Goal: Information Seeking & Learning: Understand process/instructions

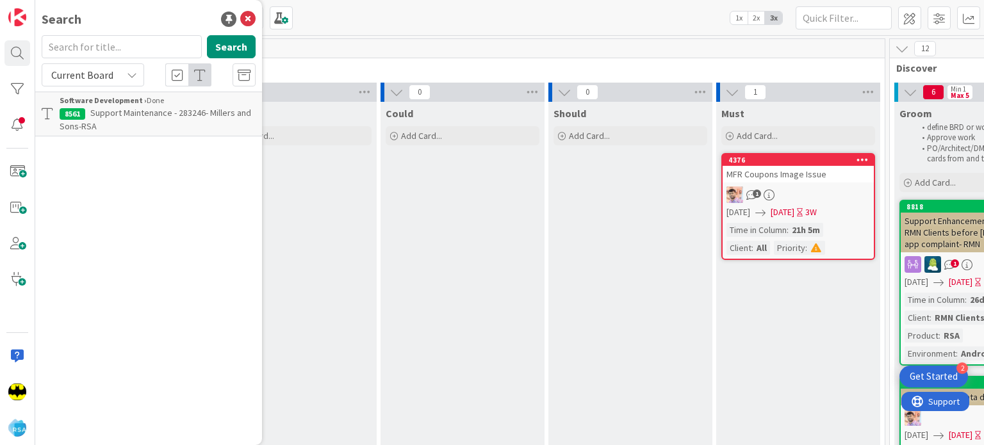
scroll to position [0, 900]
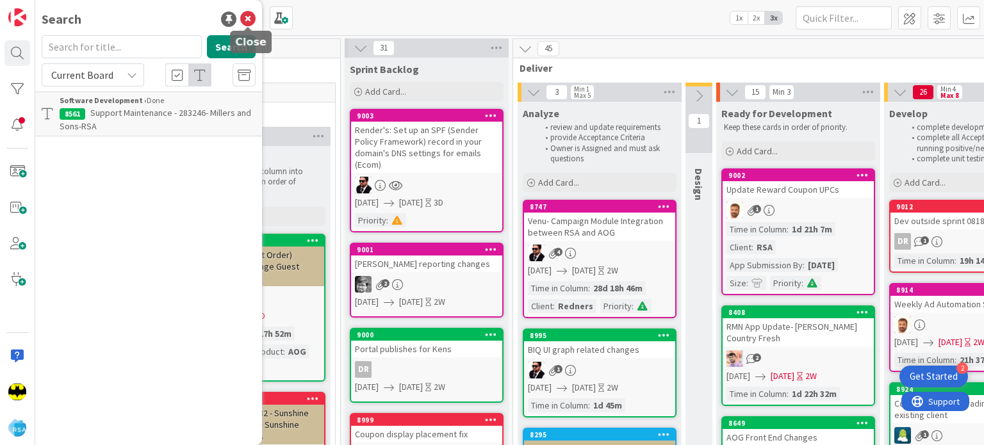
click at [247, 24] on icon at bounding box center [247, 19] width 15 height 15
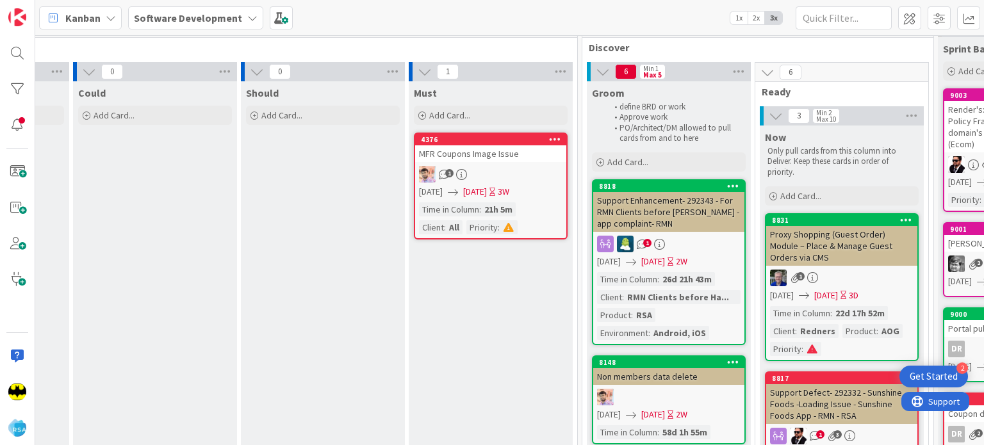
scroll to position [20, 0]
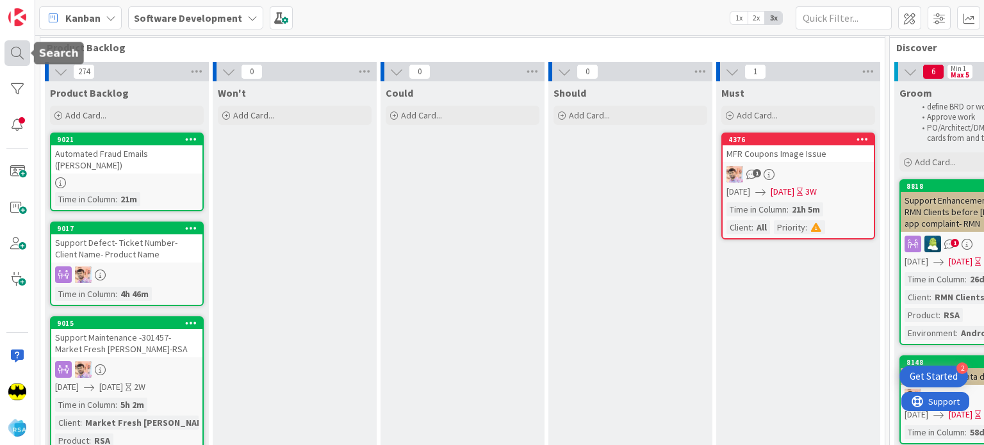
click at [20, 63] on div at bounding box center [17, 53] width 26 height 26
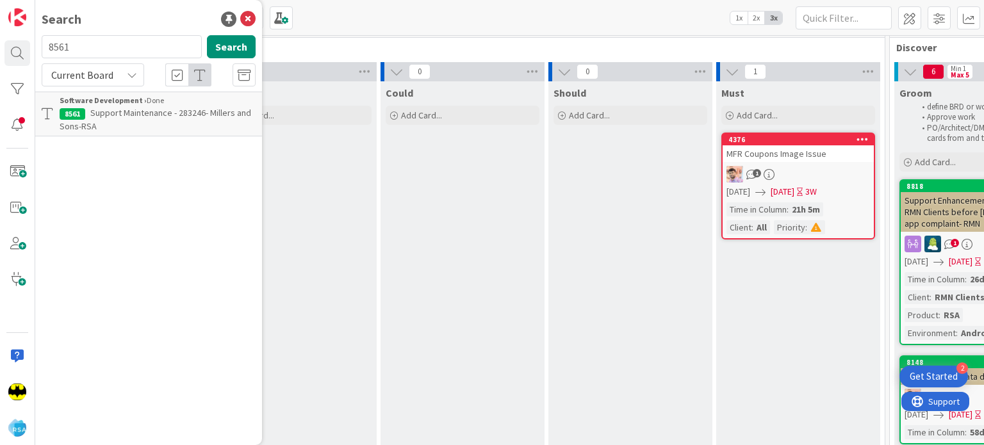
click at [85, 52] on input "8561" at bounding box center [122, 46] width 160 height 23
type input "9021"
click at [159, 107] on span "Automated Fraud Emails ([PERSON_NAME])" at bounding box center [171, 113] width 162 height 12
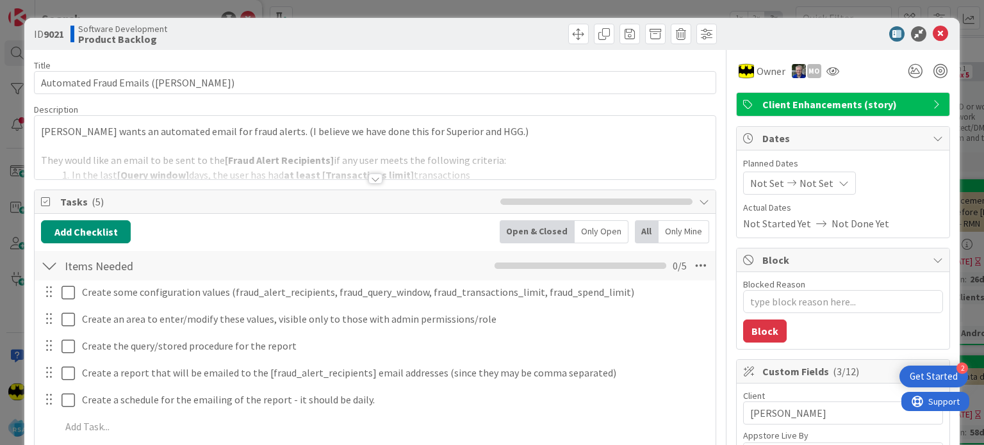
click at [368, 174] on div at bounding box center [375, 179] width 14 height 10
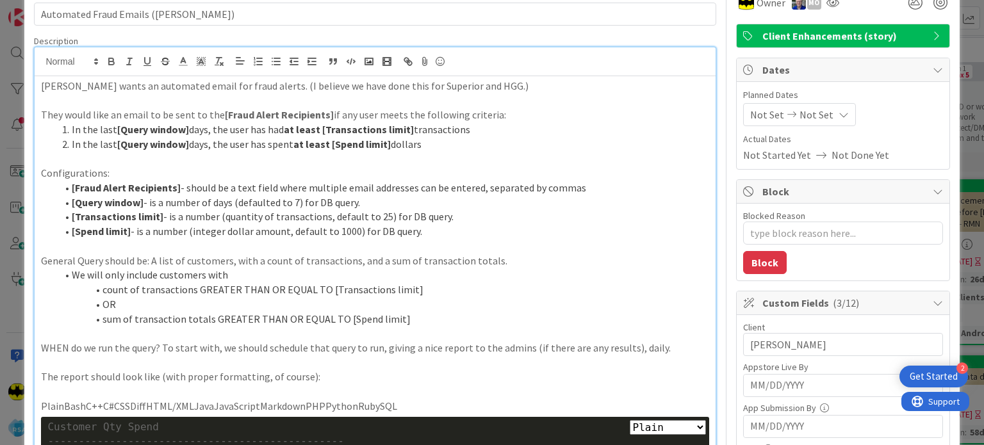
scroll to position [69, 0]
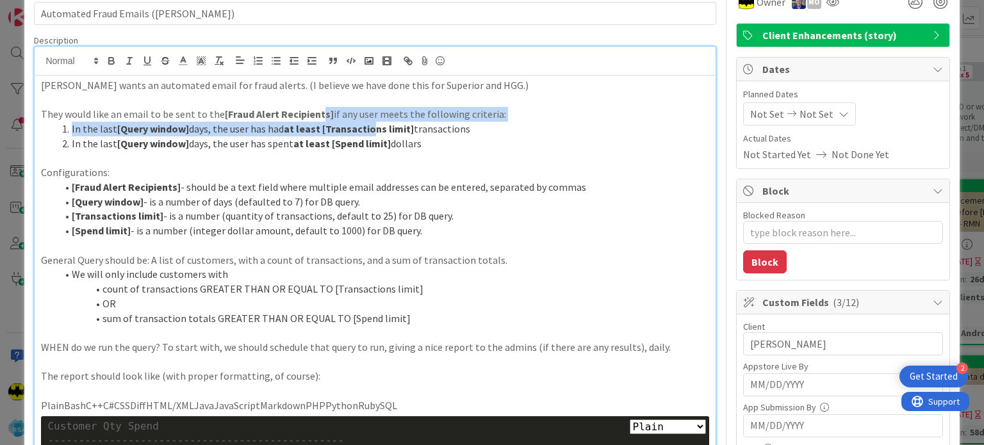
drag, startPoint x: 318, startPoint y: 112, endPoint x: 375, endPoint y: 131, distance: 60.6
click at [375, 131] on div "[PERSON_NAME] wants an automated email for fraud alerts. (I believe we have don…" at bounding box center [375, 286] width 680 height 421
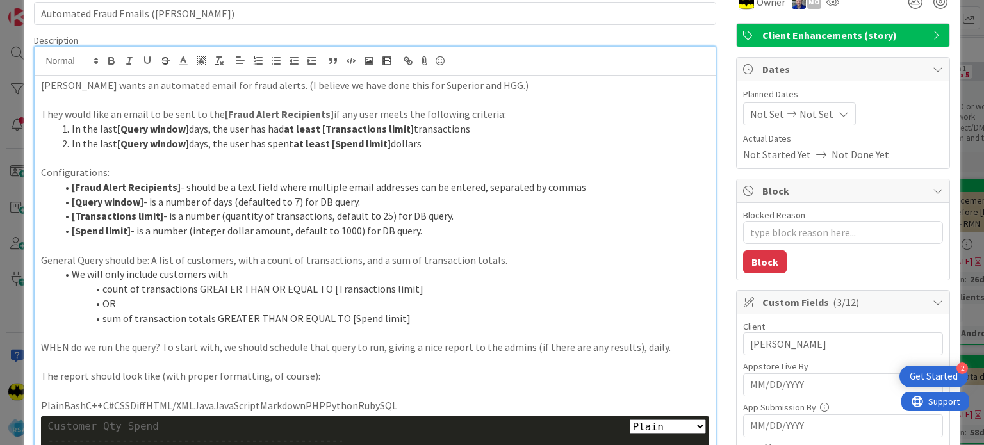
click at [255, 136] on li "In the last [Query window] days, the user has spent at least [Spend limit] doll…" at bounding box center [382, 143] width 652 height 15
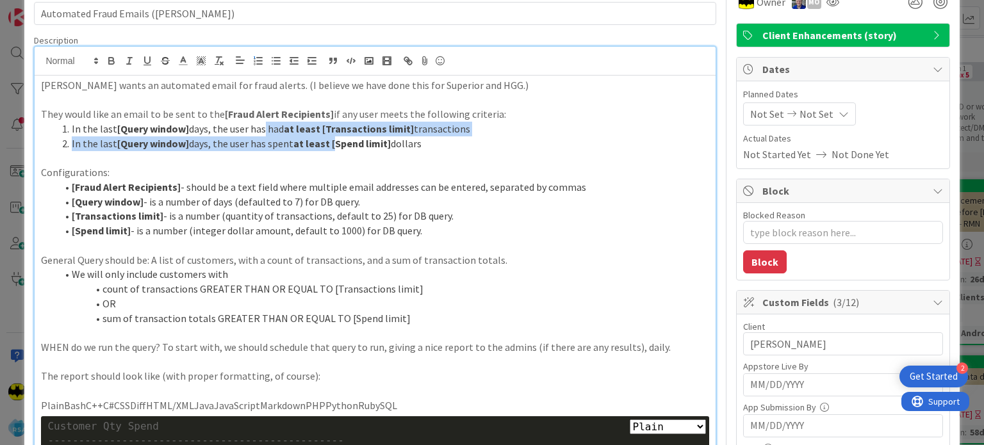
drag, startPoint x: 261, startPoint y: 127, endPoint x: 333, endPoint y: 140, distance: 73.6
click at [333, 140] on ol "In the last [Query window] days, the user has had at least [Transactions limit]…" at bounding box center [374, 136] width 667 height 29
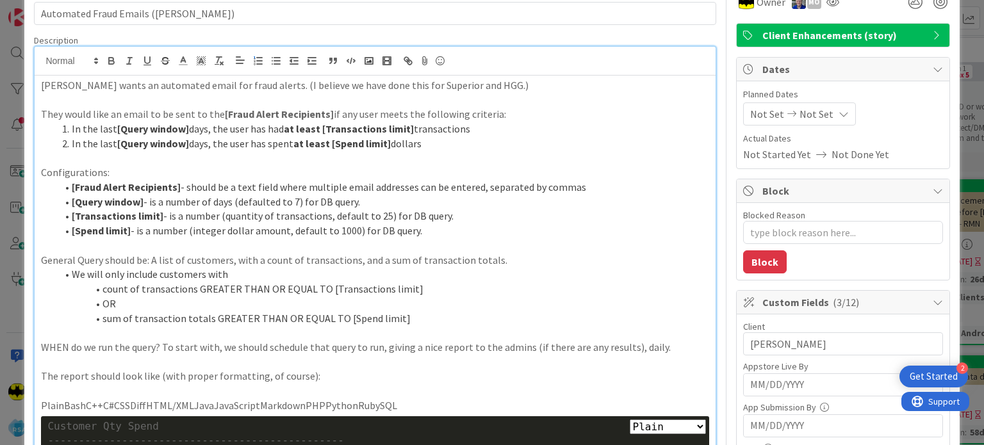
click at [286, 152] on p at bounding box center [374, 158] width 667 height 15
drag, startPoint x: 253, startPoint y: 138, endPoint x: 314, endPoint y: 154, distance: 63.1
click at [314, 154] on div "[PERSON_NAME] wants an automated email for fraud alerts. (I believe we have don…" at bounding box center [375, 286] width 680 height 421
click at [314, 154] on p at bounding box center [374, 158] width 667 height 15
click at [252, 195] on li "[Query window] - is a number of days (defaulted to 7) for DB query." at bounding box center [382, 202] width 652 height 15
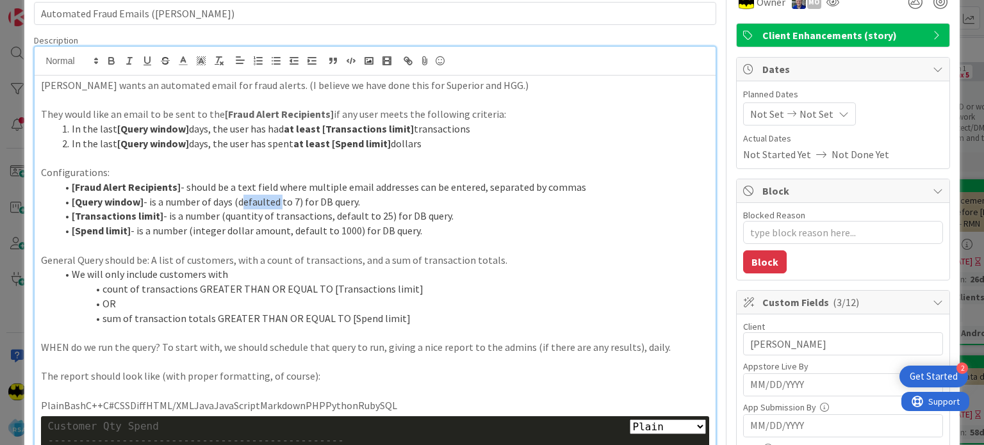
click at [252, 195] on li "[Query window] - is a number of days (defaulted to 7) for DB query." at bounding box center [382, 202] width 652 height 15
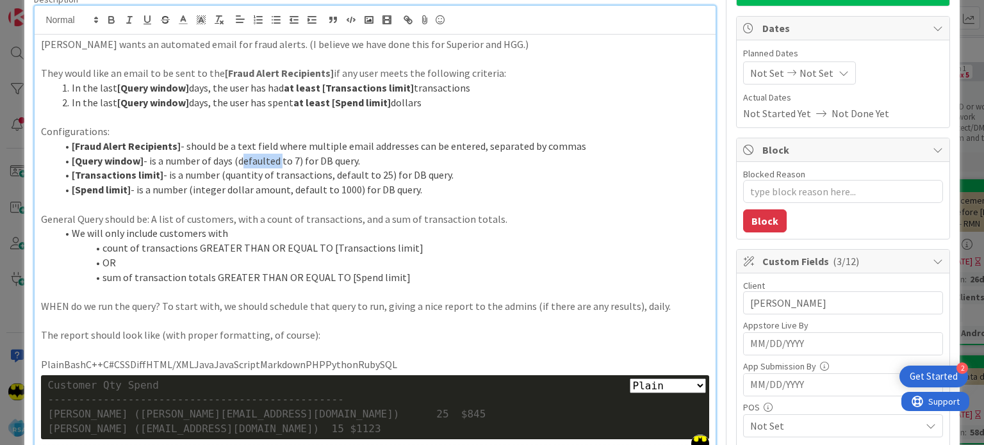
scroll to position [0, 0]
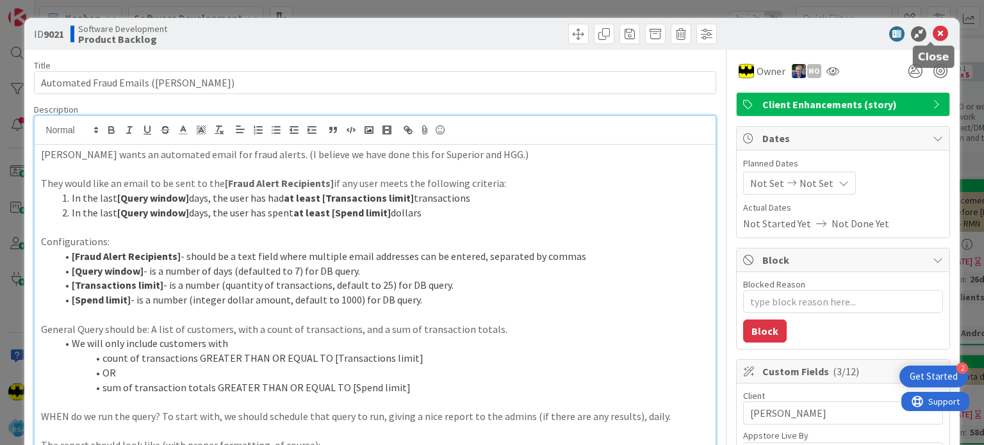
click at [932, 35] on icon at bounding box center [939, 33] width 15 height 15
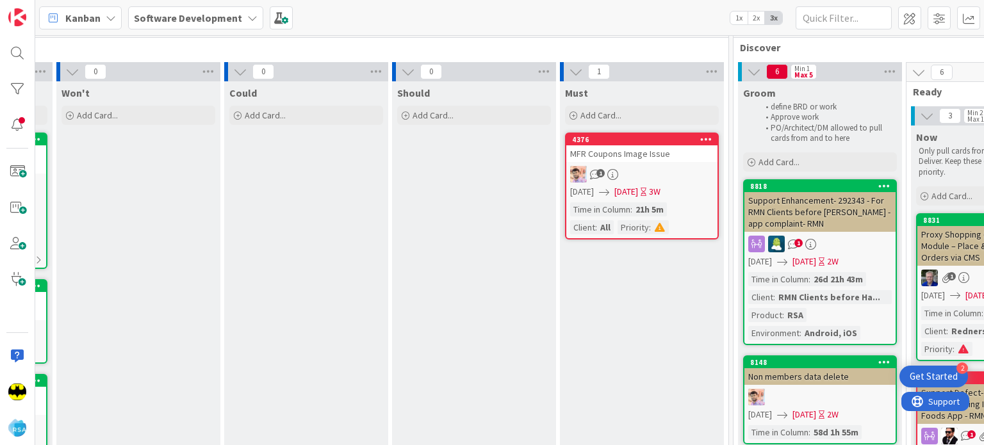
scroll to position [20, 0]
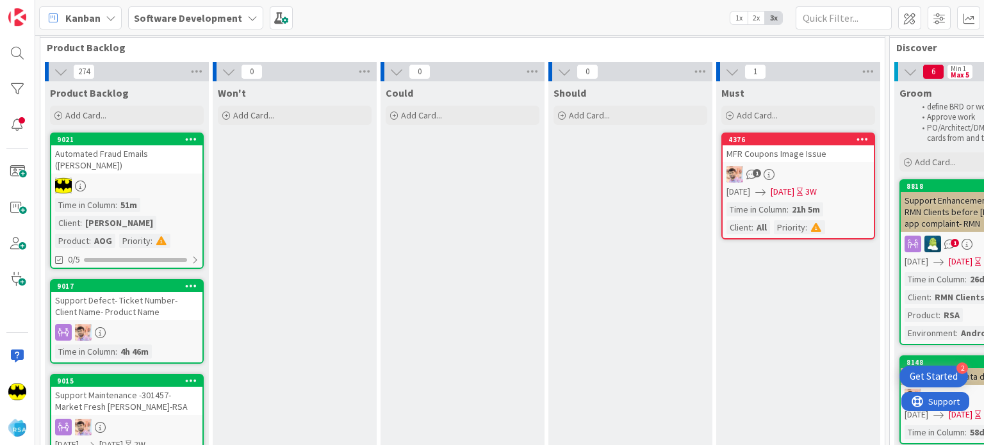
click at [172, 177] on div at bounding box center [126, 185] width 151 height 17
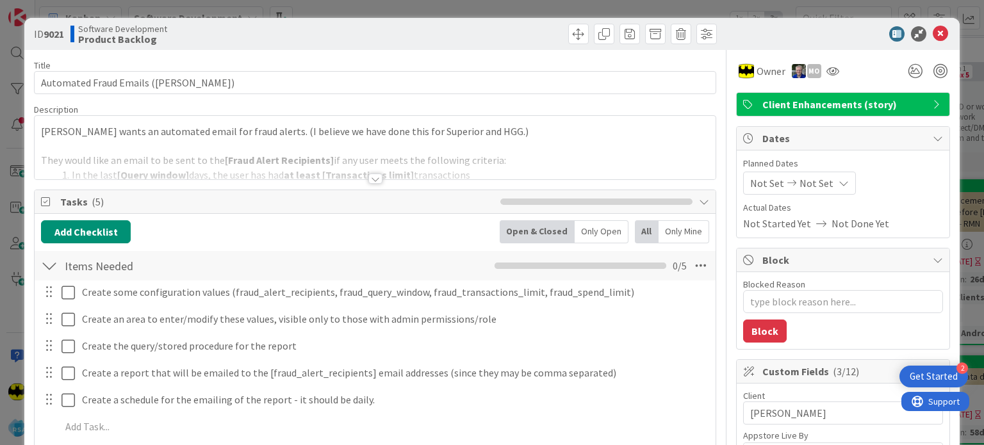
click at [358, 172] on div at bounding box center [375, 163] width 680 height 33
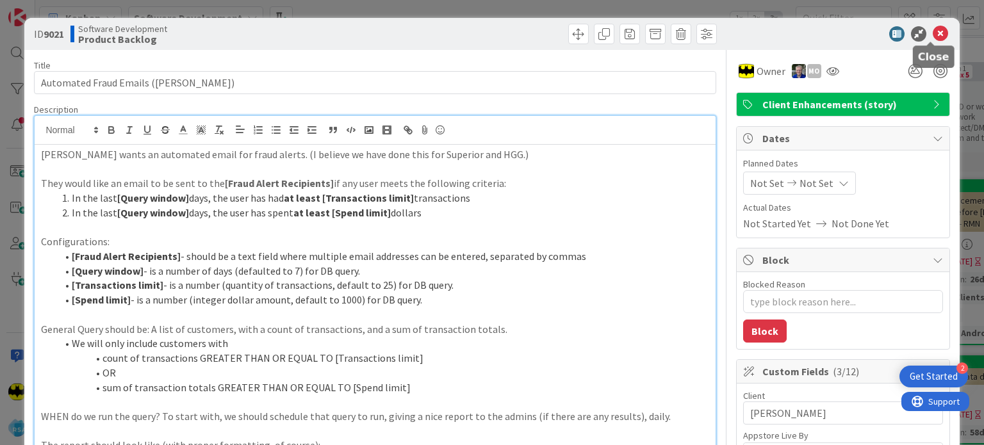
click at [932, 36] on icon at bounding box center [939, 33] width 15 height 15
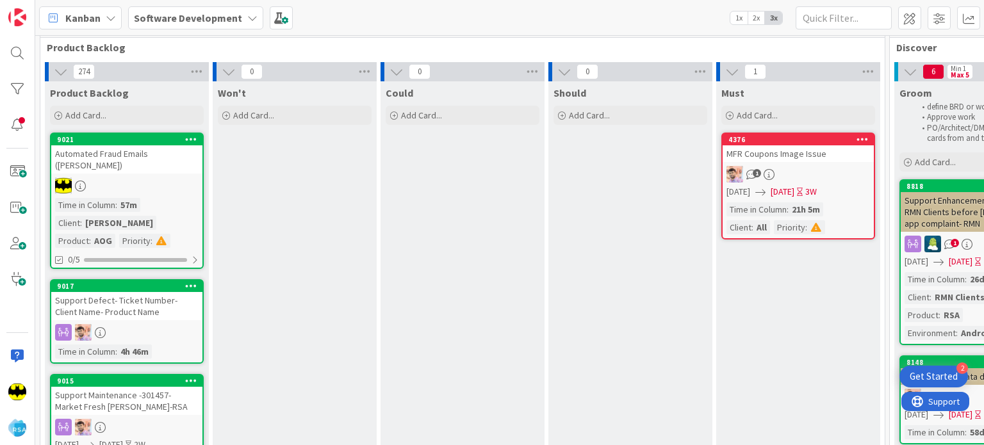
click at [181, 177] on div at bounding box center [126, 185] width 151 height 17
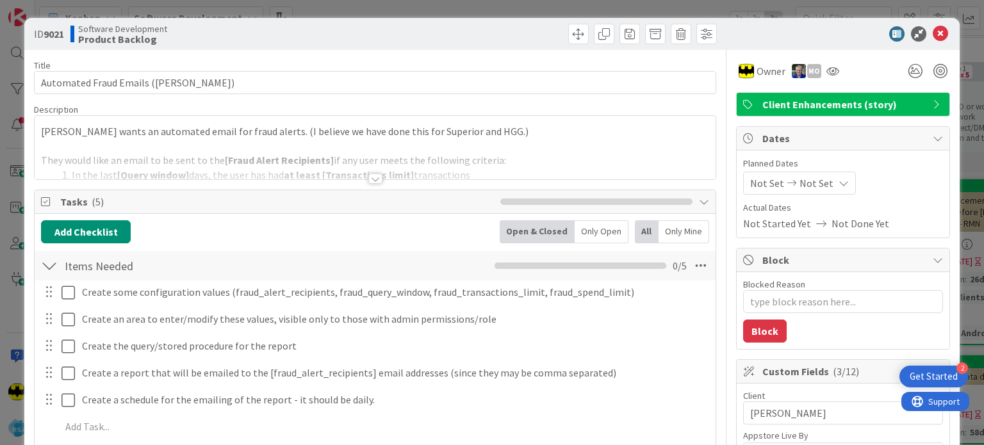
type textarea "x"
click at [372, 181] on div at bounding box center [375, 179] width 14 height 10
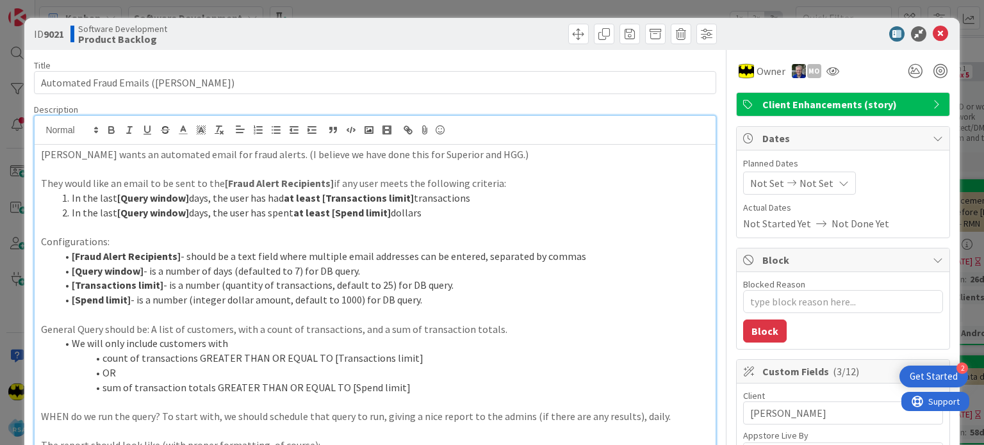
click at [328, 264] on li "[Query window] - is a number of days (defaulted to 7) for DB query." at bounding box center [382, 271] width 652 height 15
click at [387, 275] on li "[Query window] - is a number of days (defaulted to 7) for DB query." at bounding box center [382, 271] width 652 height 15
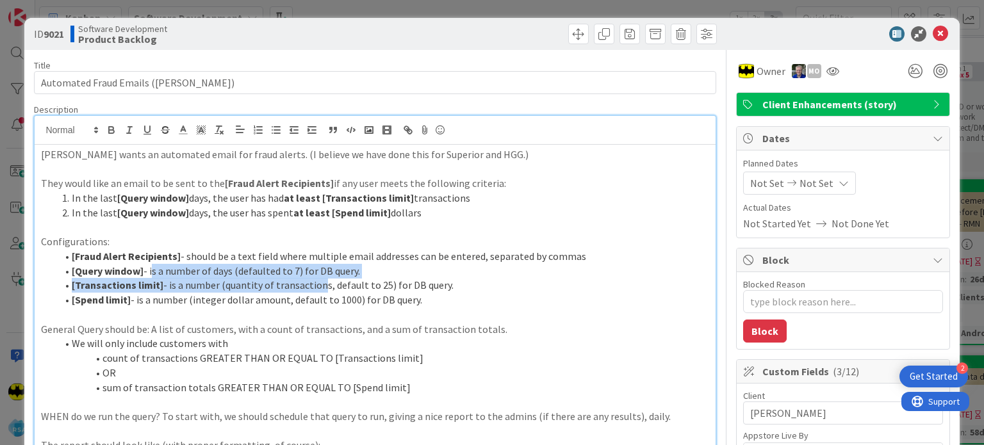
drag, startPoint x: 152, startPoint y: 275, endPoint x: 320, endPoint y: 286, distance: 167.5
click at [320, 286] on ol "[Fraud Alert Recipients] - should be a text field where multiple email addresse…" at bounding box center [374, 278] width 667 height 58
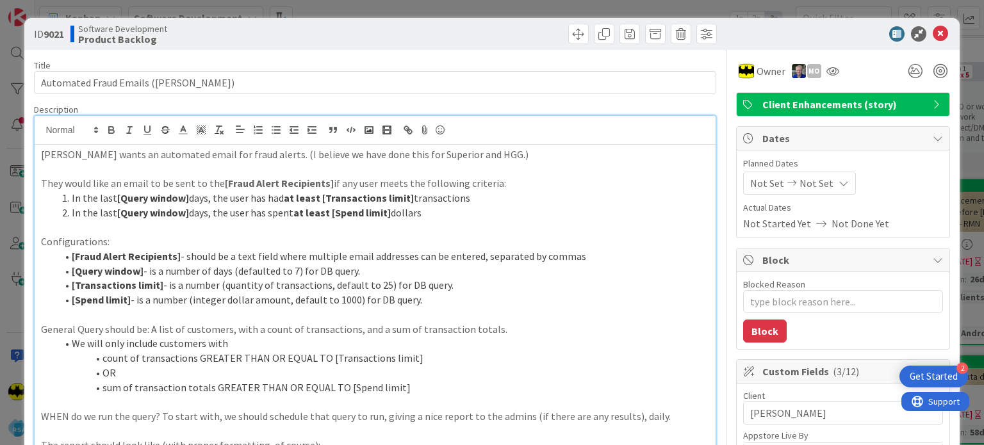
click at [339, 314] on p at bounding box center [374, 314] width 667 height 15
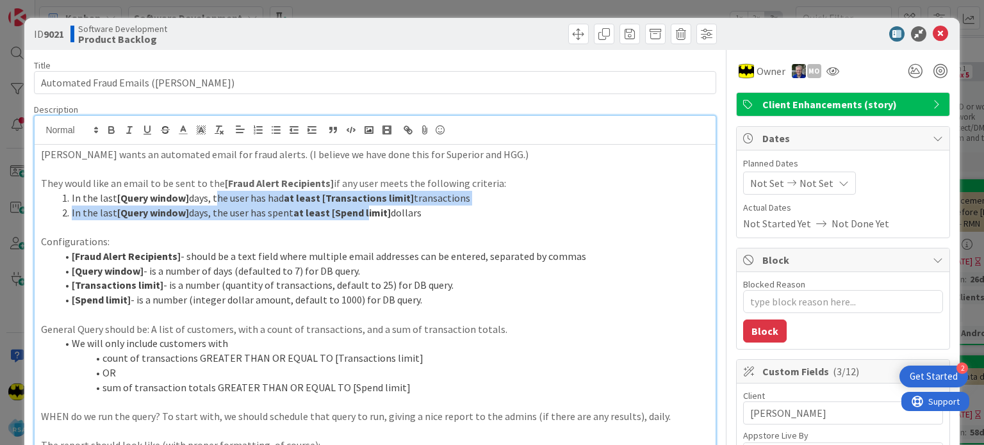
drag, startPoint x: 215, startPoint y: 194, endPoint x: 368, endPoint y: 207, distance: 153.6
click at [368, 207] on ol "In the last [Query window] days, the user has had at least [Transactions limit]…" at bounding box center [374, 205] width 667 height 29
click at [368, 207] on strong "[Spend limit]" at bounding box center [361, 212] width 59 height 13
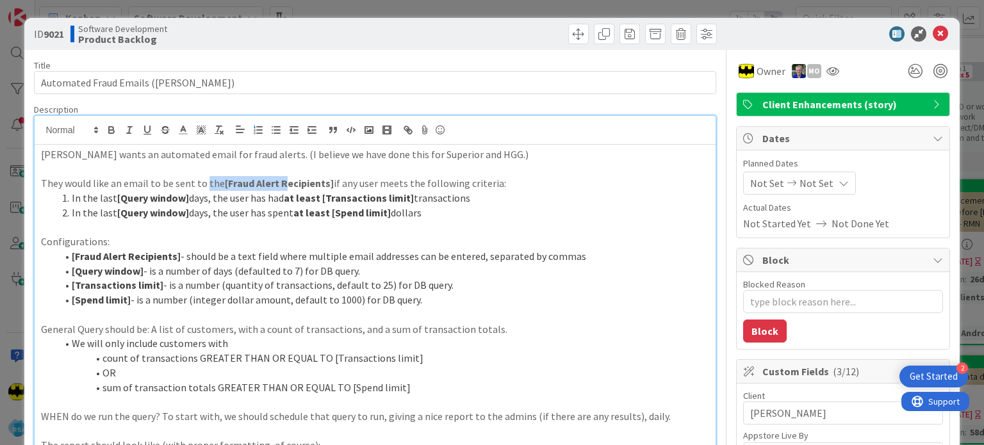
drag, startPoint x: 205, startPoint y: 179, endPoint x: 281, endPoint y: 180, distance: 76.2
click at [281, 180] on p "They would like an email to be sent to the [Fraud Alert Recipients] if any user…" at bounding box center [374, 183] width 667 height 15
click at [297, 229] on p at bounding box center [374, 227] width 667 height 15
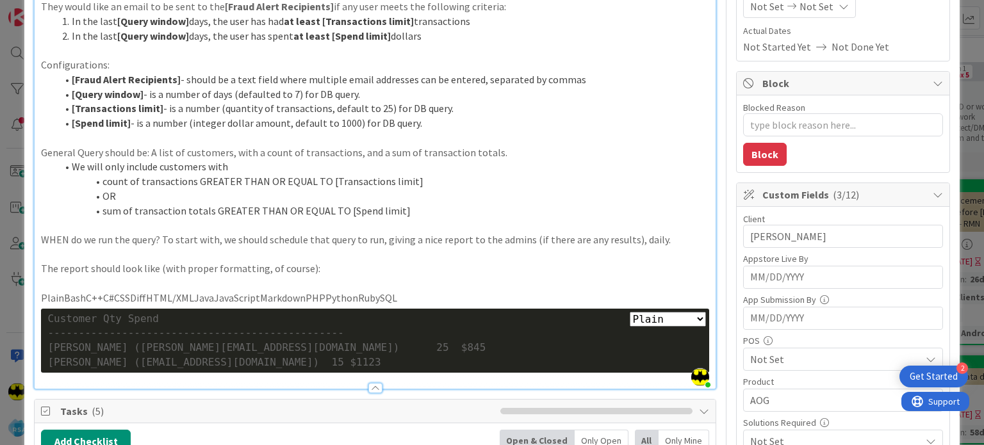
scroll to position [179, 0]
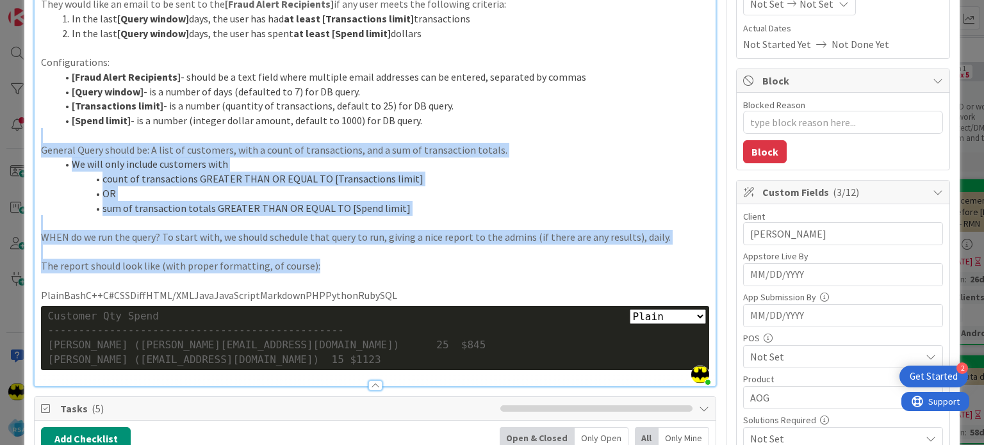
drag, startPoint x: 312, startPoint y: 266, endPoint x: 316, endPoint y: 129, distance: 137.1
click at [316, 129] on div "[PERSON_NAME] wants an automated email for fraud alerts. (I believe we have don…" at bounding box center [375, 175] width 680 height 421
click at [341, 209] on li "sum of transaction totals GREATER THAN OR EQUAL TO [Spend limit]" at bounding box center [382, 208] width 652 height 15
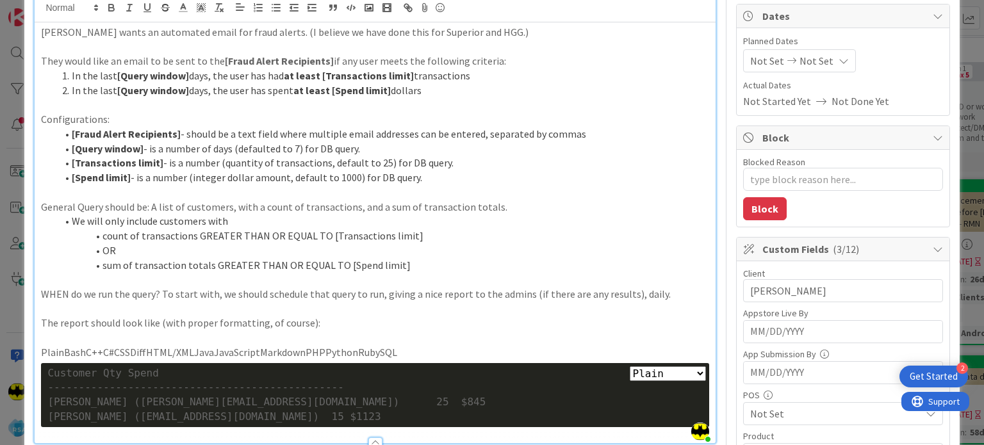
scroll to position [0, 0]
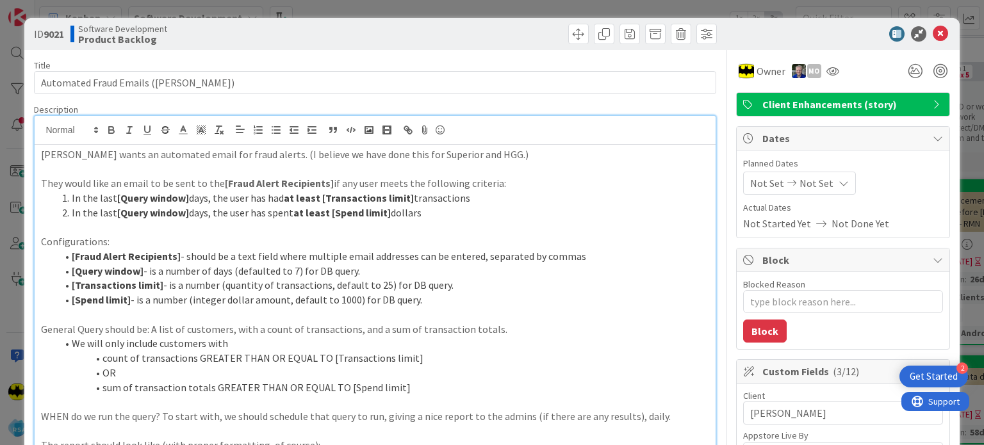
click at [467, 212] on li "In the last [Query window] days, the user has spent at least [Spend limit] doll…" at bounding box center [382, 213] width 652 height 15
click at [932, 35] on icon at bounding box center [939, 33] width 15 height 15
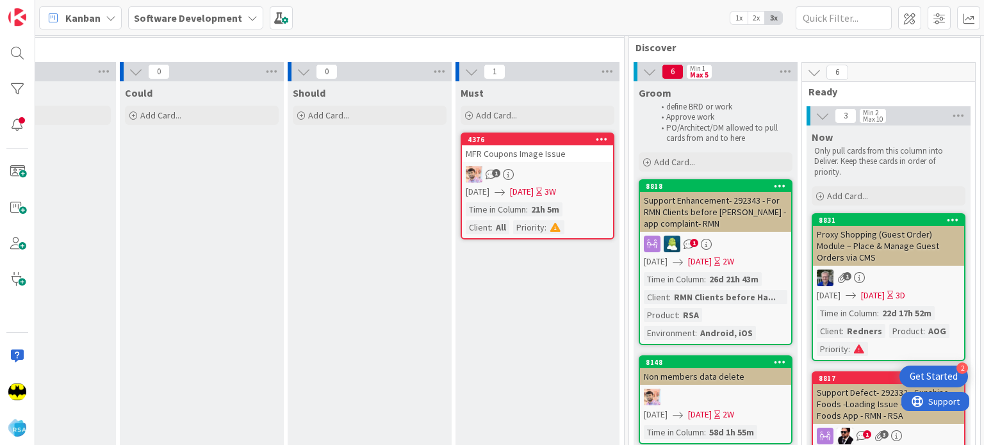
scroll to position [20, 369]
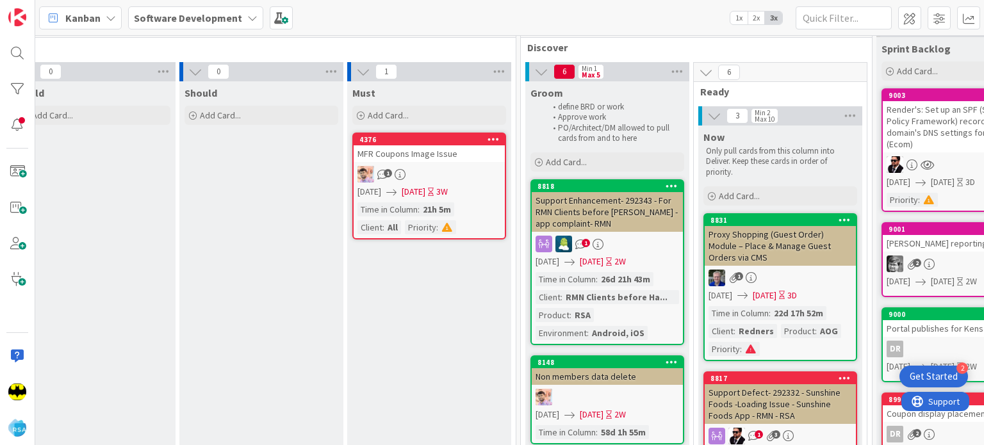
click at [658, 26] on div "Kanban Software Development 1x 2x 3x" at bounding box center [509, 17] width 948 height 35
